Goal: Register for event/course

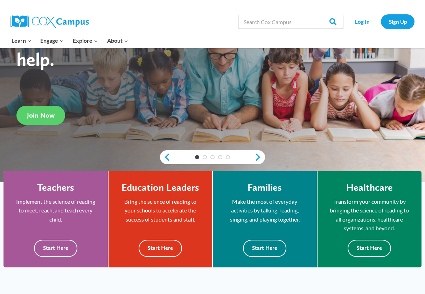
scroll to position [89, 0]
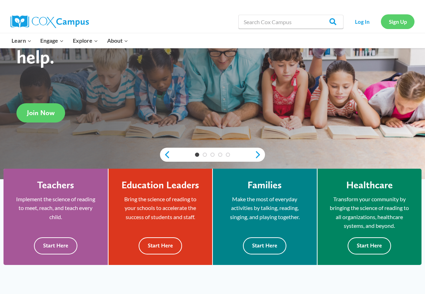
click at [392, 20] on link "Sign Up" at bounding box center [398, 21] width 34 height 14
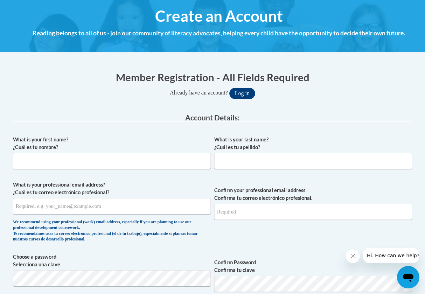
scroll to position [80, 0]
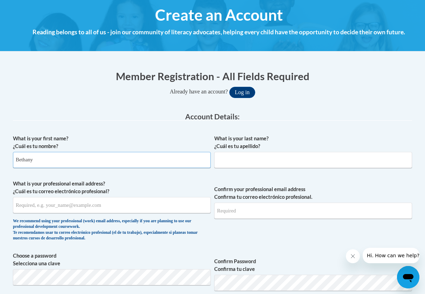
type input "Bethany"
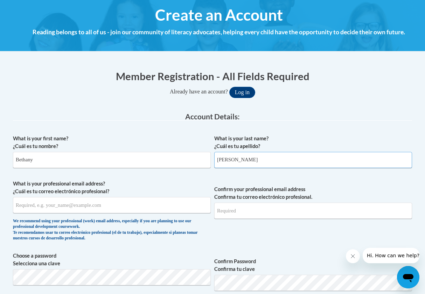
type input "Minck"
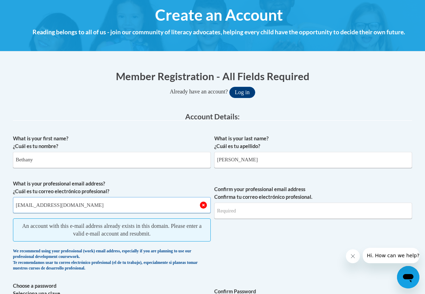
type input "bminck1414@gmail.com"
click at [203, 206] on input "bminck1414@gmail.com" at bounding box center [112, 205] width 198 height 16
click at [244, 92] on button "Log in" at bounding box center [242, 92] width 26 height 11
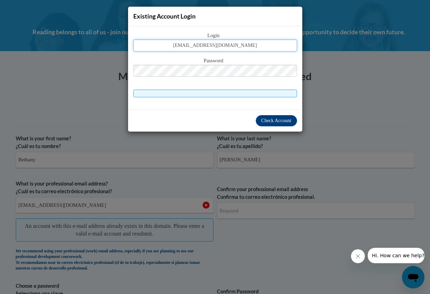
type input "bminck1414@gmail.com"
click at [264, 120] on span "Check Account" at bounding box center [276, 120] width 30 height 5
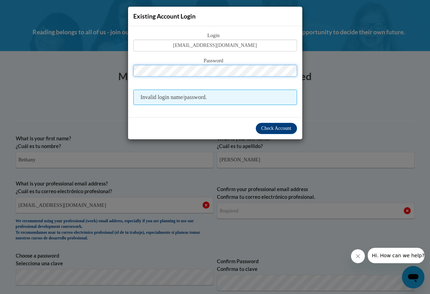
click at [247, 92] on button "Log in" at bounding box center [245, 92] width 26 height 11
click at [362, 17] on div "Existing Account Login Login bminck1414@gmail.com Password Invalid login name/p…" at bounding box center [215, 147] width 430 height 294
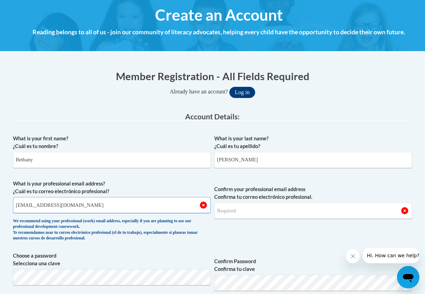
click at [170, 206] on input "bminck1414@gmail.com" at bounding box center [112, 205] width 198 height 16
click at [202, 206] on input "bminck1414@gmail.com" at bounding box center [112, 205] width 198 height 16
click at [181, 205] on input "bminck1414@gmail.com" at bounding box center [112, 205] width 198 height 16
type input "b"
type input "bminck@my.athens.edu"
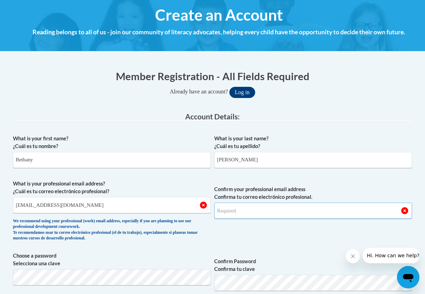
click at [298, 211] on input "Confirm your professional email address Confirma tu correo electrónico profesio…" at bounding box center [313, 211] width 198 height 16
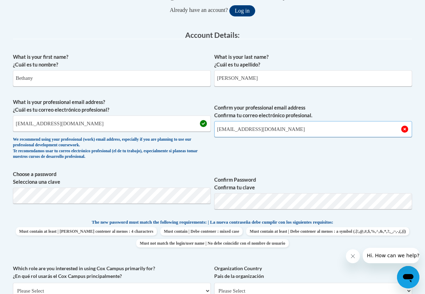
scroll to position [164, 0]
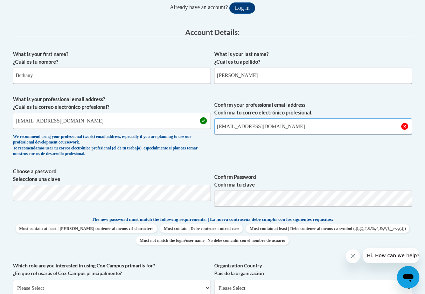
type input "bminck@my.athens.edu"
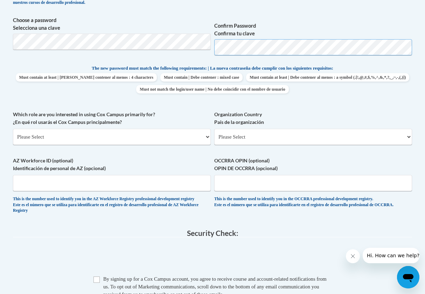
scroll to position [316, 0]
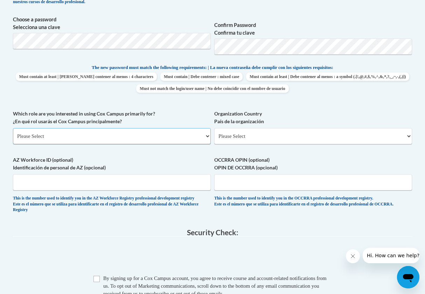
select select "5a18ea06-2b54-4451-96f2-d152daf9eac5"
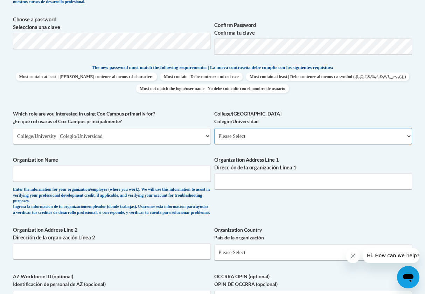
select select "99b32b07-cffc-426c-8bf6-0cd77760d84b"
click at [160, 170] on input "Organization Name" at bounding box center [112, 173] width 198 height 16
type input "Athens State University"
click at [257, 179] on input "Organization Address Line 1 Dirección de la organización Línea 1" at bounding box center [313, 181] width 198 height 16
paste input "300 N Beaty St, Athens, AL 3561"
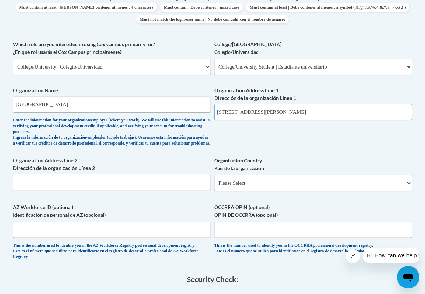
scroll to position [391, 0]
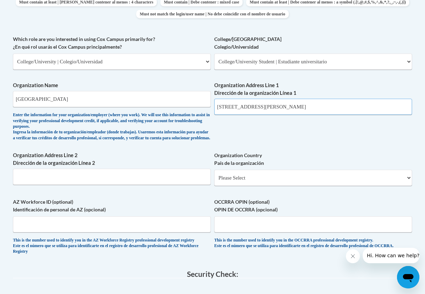
type input "300 N Beaty St, Athens, AL 3561"
select select "ad49bcad-a171-4b2e-b99c-48b446064914"
select select
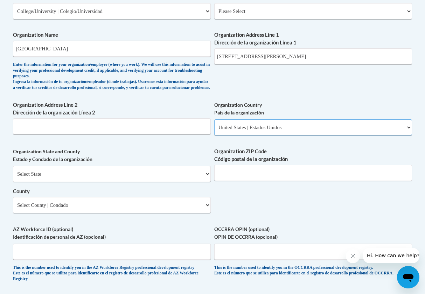
scroll to position [446, 0]
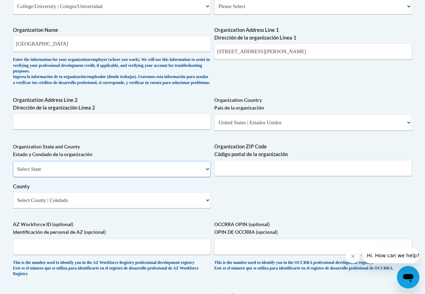
select select "Alabama"
click at [237, 163] on input "Organization ZIP Code Código postal de la organización" at bounding box center [313, 168] width 198 height 16
type input "3561"
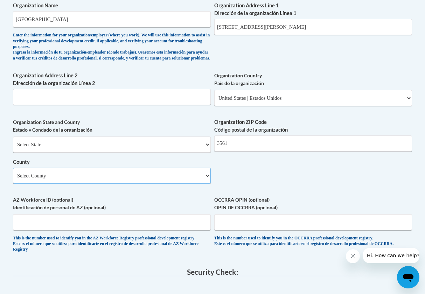
scroll to position [471, 0]
select select "Limestone"
click at [300, 21] on input "300 N Beaty St, Athens, AL 3561" at bounding box center [313, 27] width 198 height 16
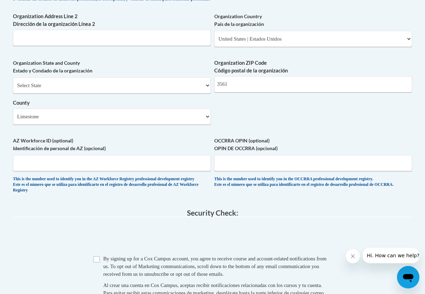
scroll to position [538, 0]
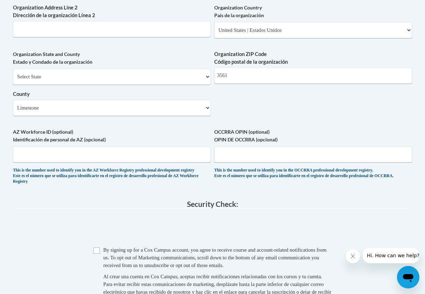
type input "300 N Beaty St, Athens"
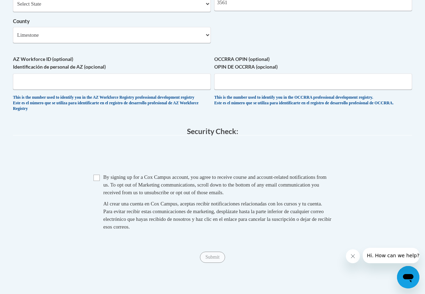
scroll to position [619, 0]
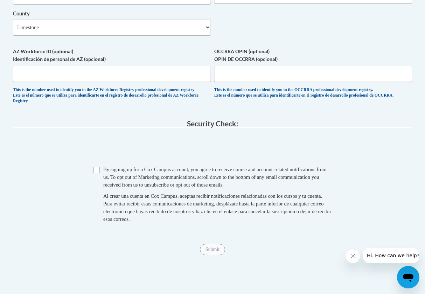
click at [100, 165] on span "Checkbox By signing up for a Cox Campus account, you agree to receive course an…" at bounding box center [212, 197] width 238 height 64
click at [97, 167] on input "Checkbox" at bounding box center [96, 170] width 6 height 6
checkbox input "true"
click at [212, 244] on input "Submit" at bounding box center [212, 249] width 25 height 11
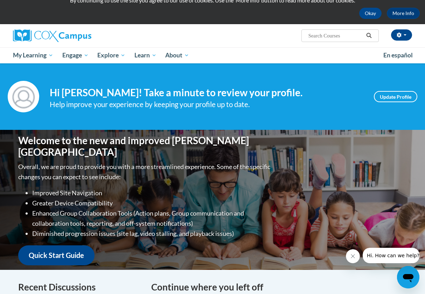
scroll to position [29, 0]
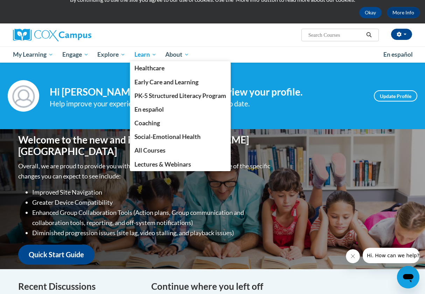
click at [146, 54] on span "Learn" at bounding box center [145, 54] width 22 height 8
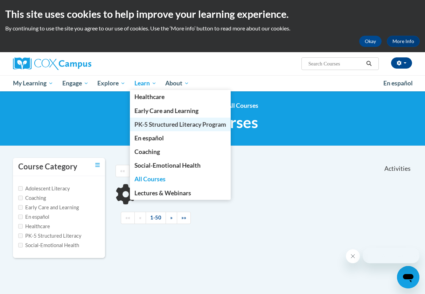
click at [157, 124] on span "PK-5 Structured Literacy Program" at bounding box center [180, 124] width 92 height 7
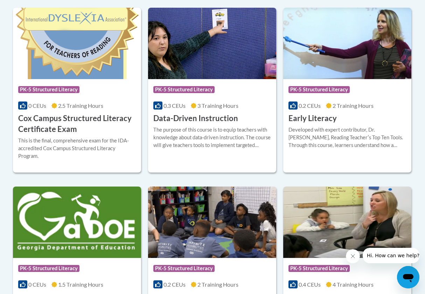
scroll to position [311, 0]
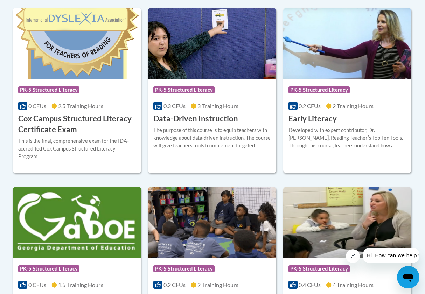
click at [370, 63] on img at bounding box center [347, 43] width 128 height 71
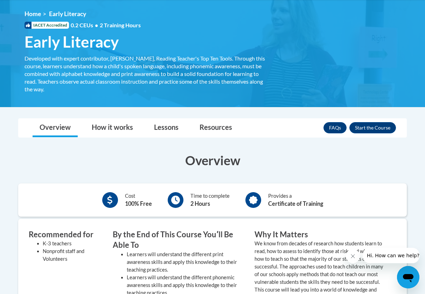
scroll to position [74, 0]
